Goal: Information Seeking & Learning: Learn about a topic

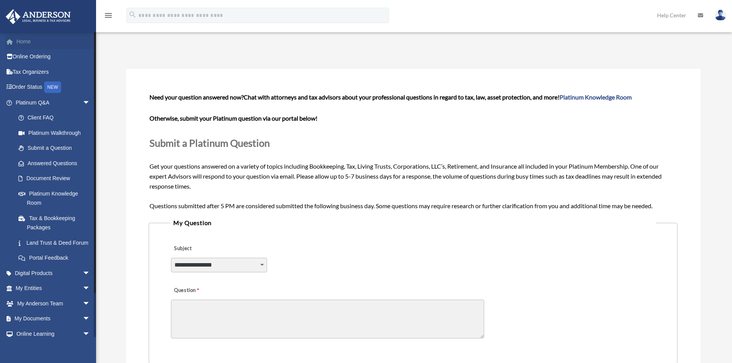
click at [48, 44] on link "Home" at bounding box center [53, 41] width 96 height 15
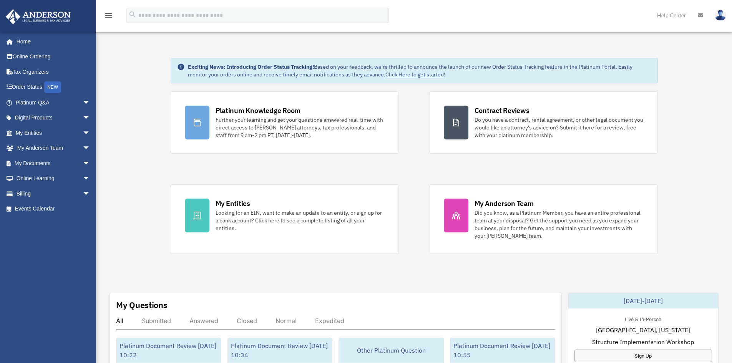
click at [246, 174] on div "Platinum Knowledge Room Further your learning and get your questions answered r…" at bounding box center [414, 172] width 487 height 162
click at [85, 102] on span "arrow_drop_down" at bounding box center [90, 103] width 15 height 16
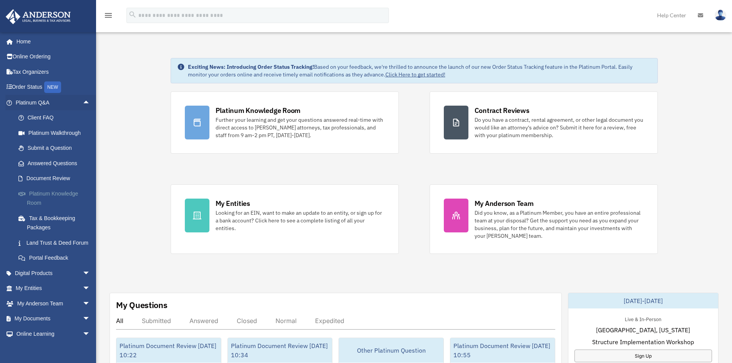
click at [63, 197] on link "Platinum Knowledge Room" at bounding box center [56, 198] width 91 height 25
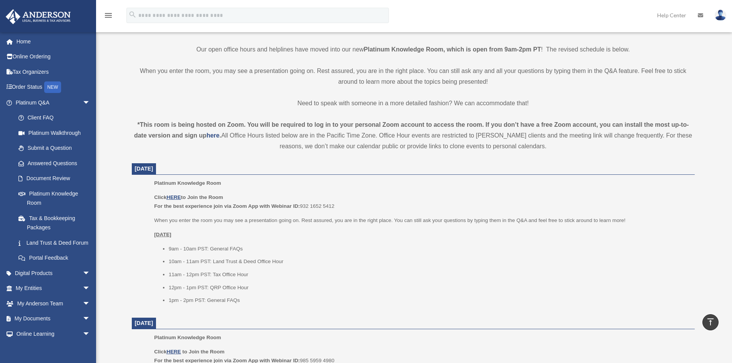
scroll to position [192, 0]
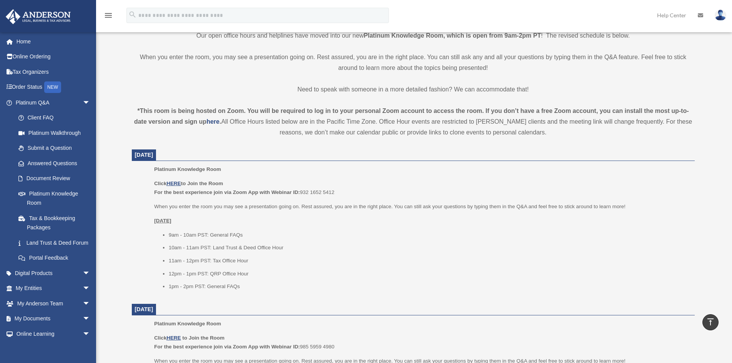
click at [142, 222] on ul "Platinum Knowledge Room Click HERE to Join the Room For the best experience joi…" at bounding box center [413, 230] width 552 height 131
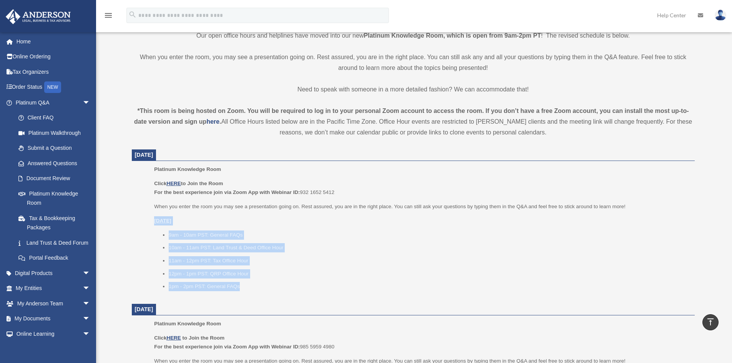
drag, startPoint x: 142, startPoint y: 222, endPoint x: 280, endPoint y: 288, distance: 153.6
click at [280, 288] on ul "Platinum Knowledge Room Click HERE to Join the Room For the best experience joi…" at bounding box center [413, 230] width 552 height 131
click at [280, 288] on li "1pm - 2pm PST: General FAQs" at bounding box center [429, 286] width 520 height 9
click at [267, 292] on div "Platinum Knowledge Room Click HERE to Join the Room For the best experience joi…" at bounding box center [421, 230] width 535 height 131
click at [252, 288] on li "1pm - 2pm PST: General FAQs" at bounding box center [429, 286] width 520 height 9
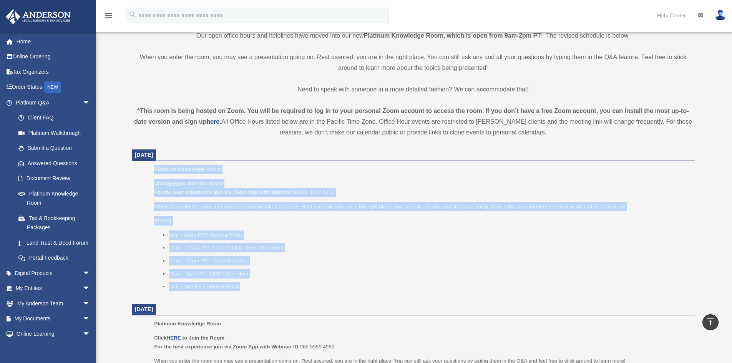
drag, startPoint x: 252, startPoint y: 288, endPoint x: 130, endPoint y: 168, distance: 170.6
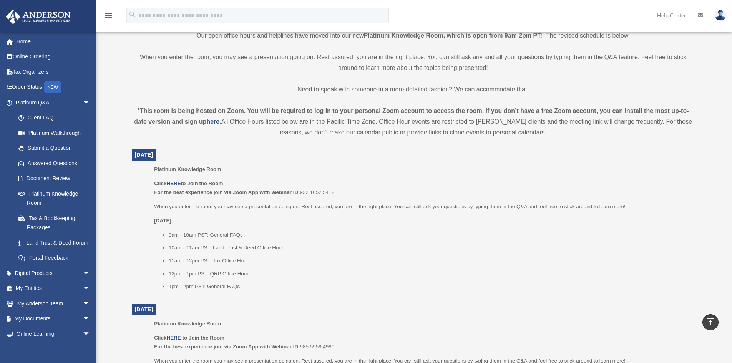
drag, startPoint x: 140, startPoint y: 173, endPoint x: 298, endPoint y: 298, distance: 202.1
click at [293, 289] on li "1pm - 2pm PST: General FAQs" at bounding box center [429, 286] width 520 height 9
